Goal: Transaction & Acquisition: Purchase product/service

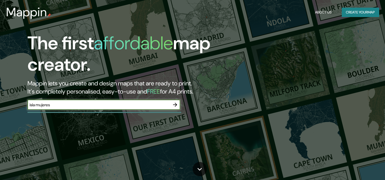
type input "isla mujeres"
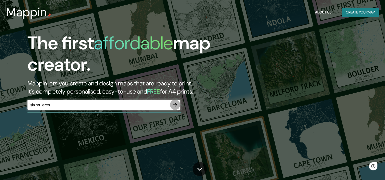
click at [172, 106] on icon "button" at bounding box center [175, 105] width 6 height 6
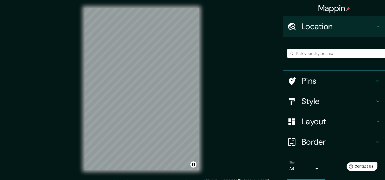
click at [219, 82] on div "Mappin Location Pins Style Layout Border Choose a border. Hint : you can make l…" at bounding box center [192, 93] width 385 height 187
click at [311, 101] on h4 "Style" at bounding box center [338, 101] width 73 height 10
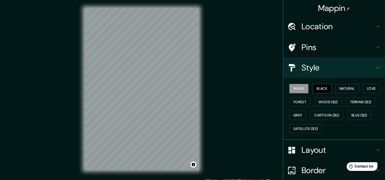
click at [317, 91] on button "Black" at bounding box center [322, 88] width 19 height 9
click at [292, 89] on button "White" at bounding box center [298, 88] width 19 height 9
click at [352, 89] on button "Natural" at bounding box center [346, 88] width 23 height 9
click at [296, 88] on button "White" at bounding box center [298, 88] width 19 height 9
click at [302, 103] on button "Forest" at bounding box center [299, 101] width 21 height 9
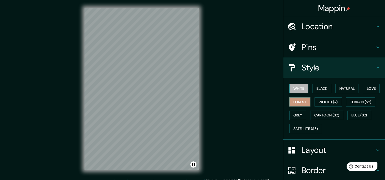
click at [297, 91] on button "White" at bounding box center [298, 88] width 19 height 9
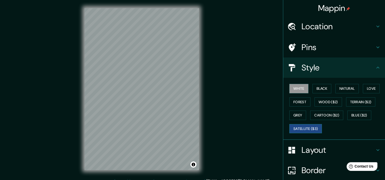
click at [306, 127] on button "Satellite ($3)" at bounding box center [305, 128] width 33 height 9
click at [296, 88] on button "White" at bounding box center [298, 88] width 19 height 9
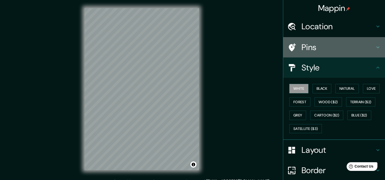
click at [339, 49] on h4 "Pins" at bounding box center [338, 47] width 73 height 10
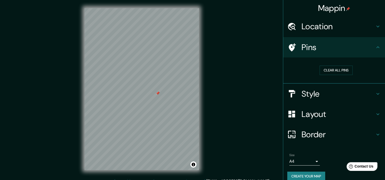
drag, startPoint x: 155, startPoint y: 101, endPoint x: 157, endPoint y: 96, distance: 5.2
click at [157, 95] on div at bounding box center [158, 93] width 4 height 4
click at [337, 69] on button "Clear all pins" at bounding box center [336, 70] width 33 height 9
click at [326, 26] on h4 "Location" at bounding box center [338, 26] width 73 height 10
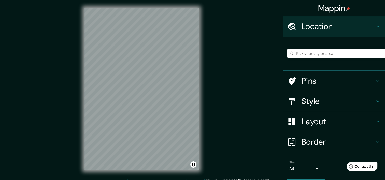
click at [318, 144] on h4 "Border" at bounding box center [338, 142] width 73 height 10
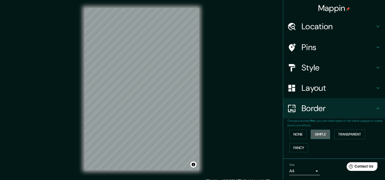
click at [320, 135] on button "Simple" at bounding box center [320, 134] width 19 height 9
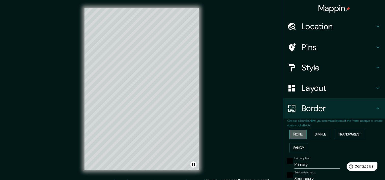
click at [300, 134] on button "None" at bounding box center [297, 134] width 17 height 9
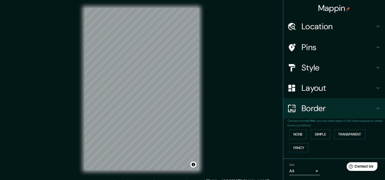
click at [310, 109] on h4 "Border" at bounding box center [338, 108] width 73 height 10
click at [375, 108] on icon at bounding box center [378, 108] width 6 height 6
click at [355, 90] on h4 "Layout" at bounding box center [338, 88] width 73 height 10
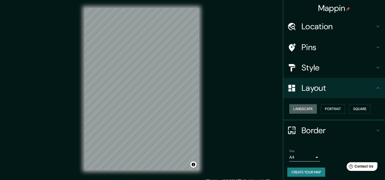
click at [308, 109] on button "Landscape" at bounding box center [302, 108] width 27 height 9
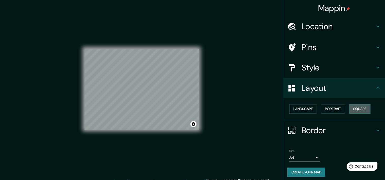
click at [359, 109] on button "Square" at bounding box center [359, 108] width 21 height 9
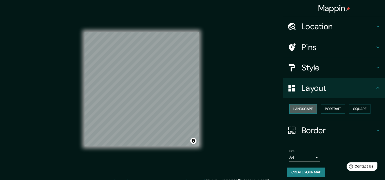
click at [299, 111] on button "Landscape" at bounding box center [302, 108] width 27 height 9
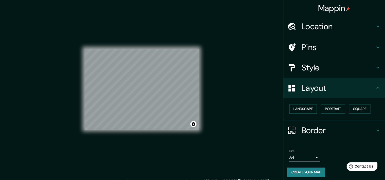
click at [231, 76] on div "Mappin Location Pins Style Layout Landscape Portrait Square Border Choose a bor…" at bounding box center [192, 93] width 385 height 187
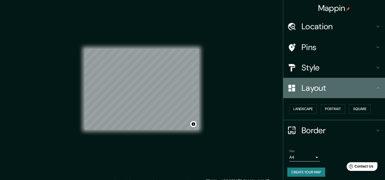
click at [350, 87] on h4 "Layout" at bounding box center [338, 88] width 73 height 10
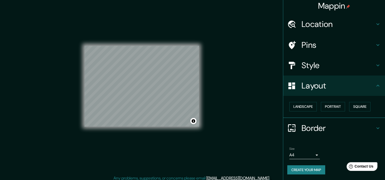
scroll to position [6, 0]
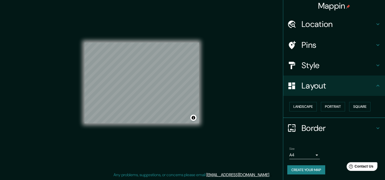
click at [304, 155] on body "Mappin Location Pins Style Layout Landscape Portrait Square Border Choose a bor…" at bounding box center [192, 84] width 385 height 180
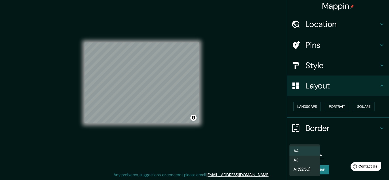
click at [251, 137] on div at bounding box center [194, 90] width 389 height 180
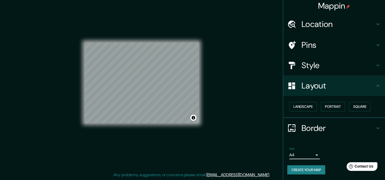
click at [293, 152] on body "Mappin Location Pins Style Layout Landscape Portrait Square Border Choose a bor…" at bounding box center [192, 84] width 385 height 180
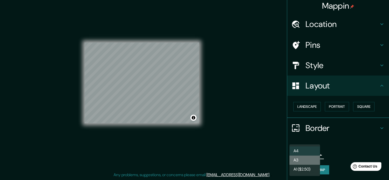
click at [304, 161] on li "A3" at bounding box center [304, 160] width 31 height 9
type input "a4"
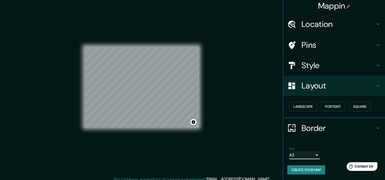
scroll to position [0, 0]
